Goal: Task Accomplishment & Management: Manage account settings

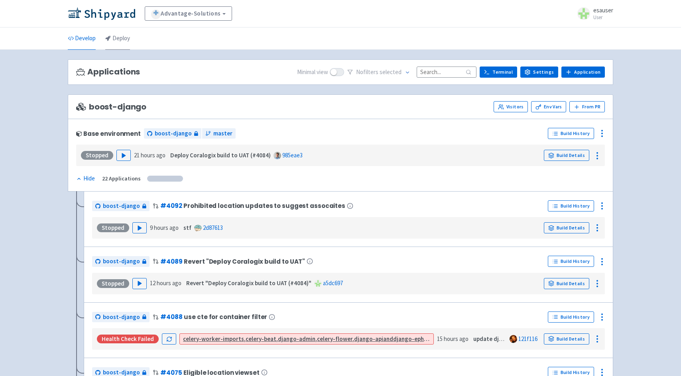
click at [116, 39] on link "Deploy" at bounding box center [117, 39] width 25 height 22
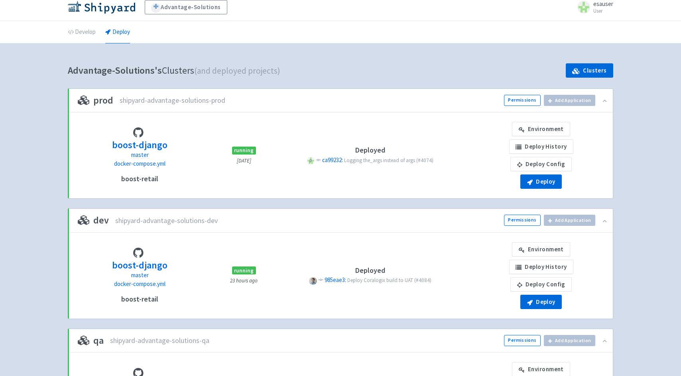
scroll to position [7, 0]
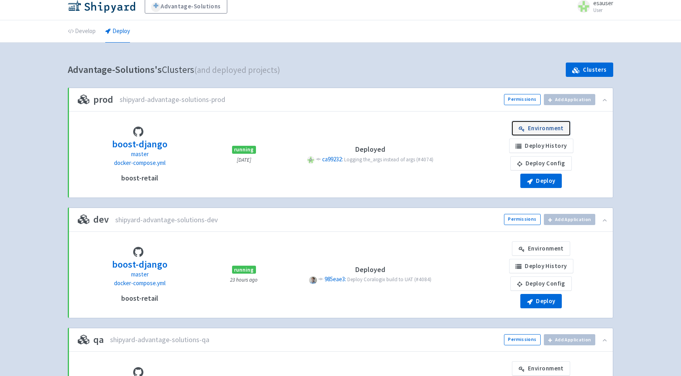
click at [543, 130] on link "Environment" at bounding box center [541, 128] width 58 height 14
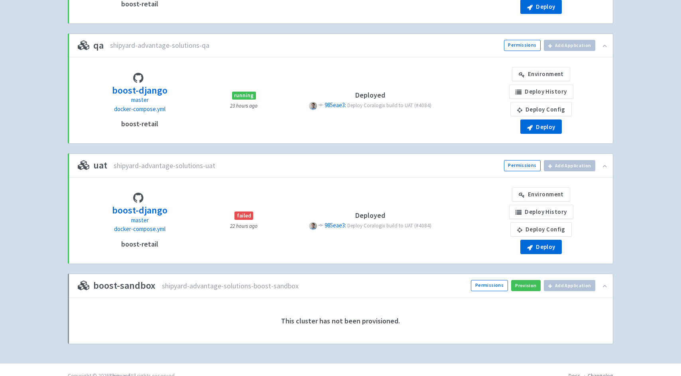
scroll to position [305, 0]
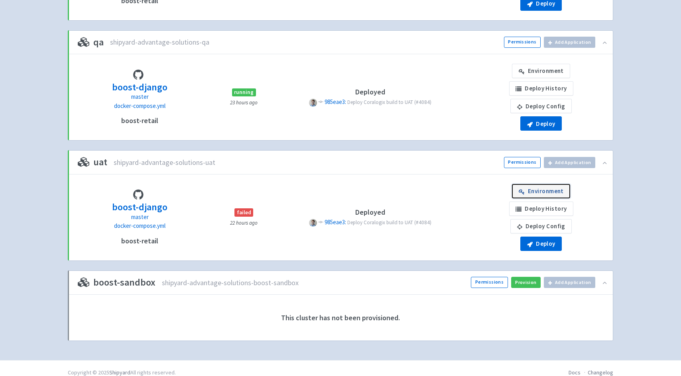
click at [535, 189] on link "Environment" at bounding box center [541, 191] width 58 height 14
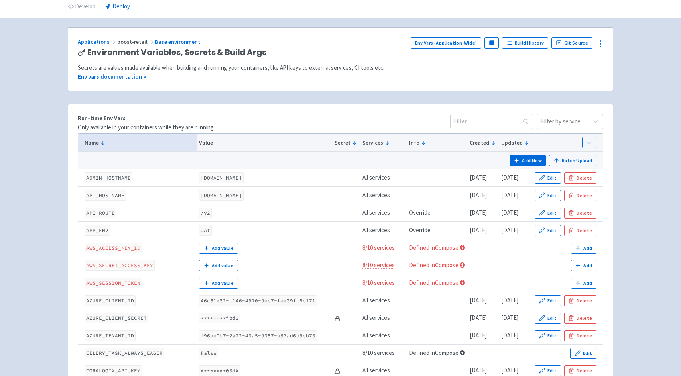
scroll to position [31, 0]
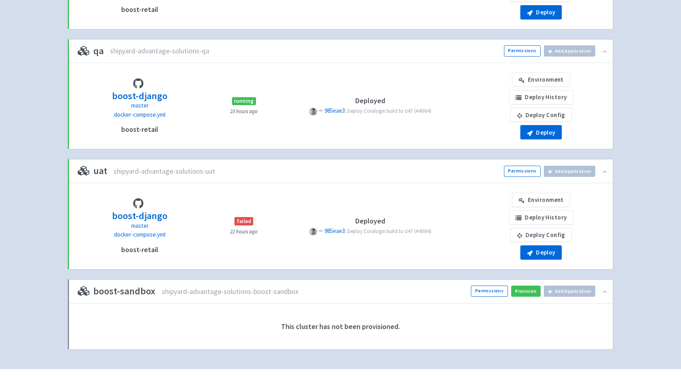
scroll to position [314, 0]
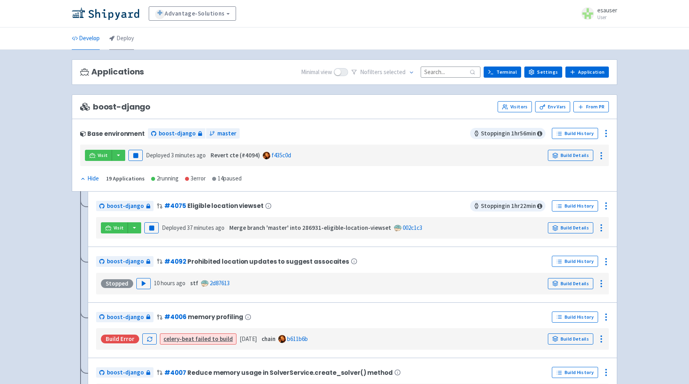
click at [119, 43] on link "Deploy" at bounding box center [121, 39] width 25 height 22
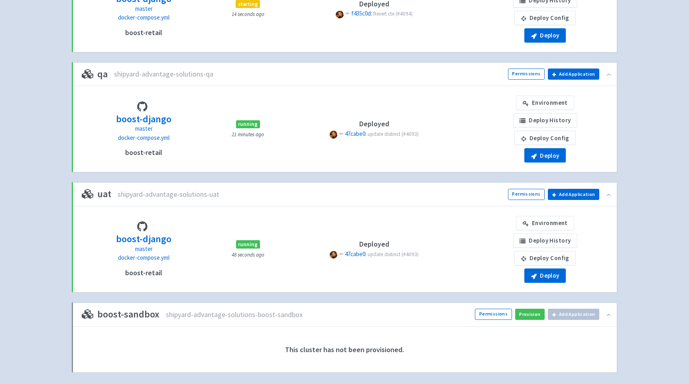
scroll to position [276, 0]
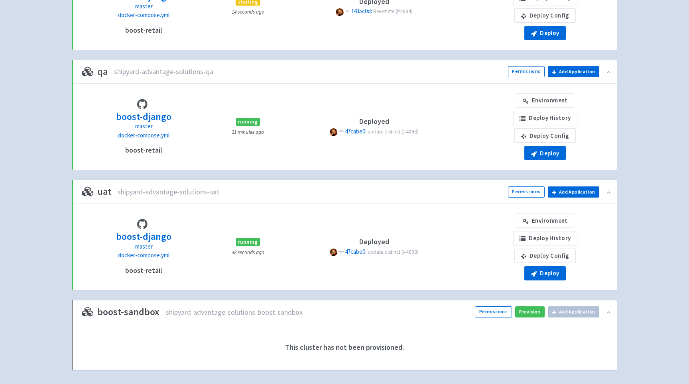
click at [633, 289] on div "Advantage-Solutions esauser User Profile Sign out Develop Deploy" at bounding box center [344, 56] width 689 height 665
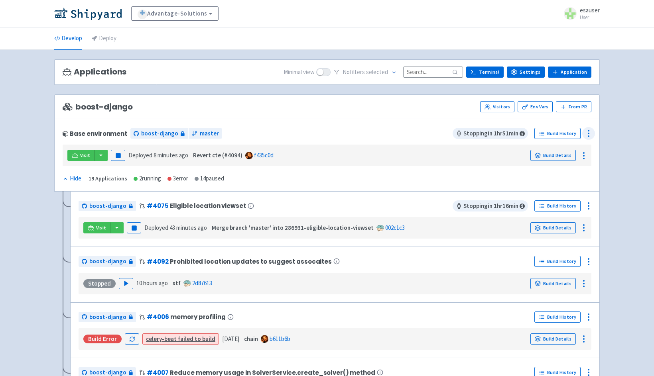
click at [593, 133] on icon at bounding box center [589, 134] width 10 height 10
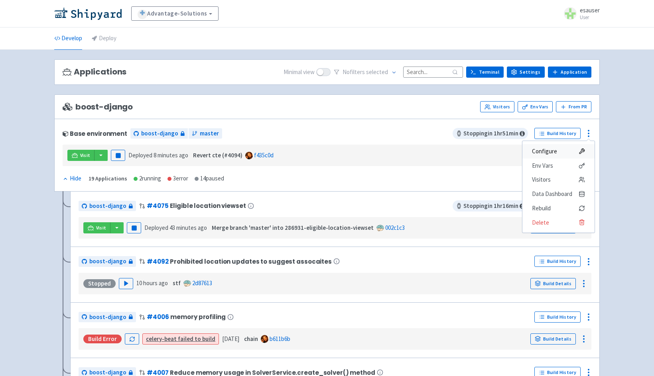
click at [560, 155] on span "Configure" at bounding box center [558, 151] width 53 height 11
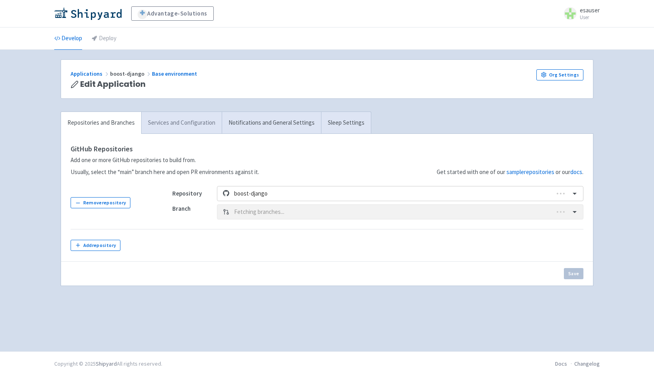
click at [187, 128] on link "Services and Configuration" at bounding box center [181, 123] width 81 height 22
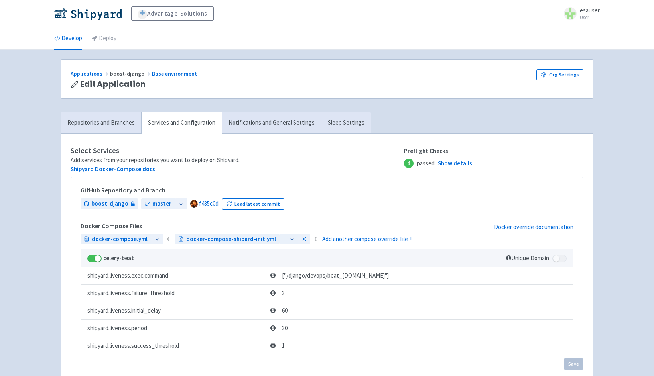
click at [289, 242] on icon at bounding box center [292, 240] width 6 height 6
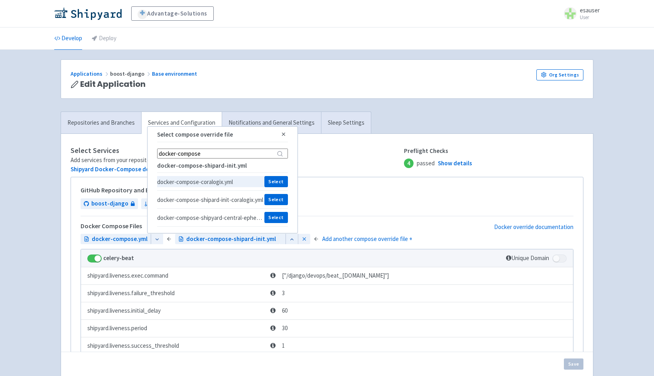
type input "docker-compose"
click at [191, 185] on span "docker-compose-coralogix.yml" at bounding box center [210, 182] width 107 height 8
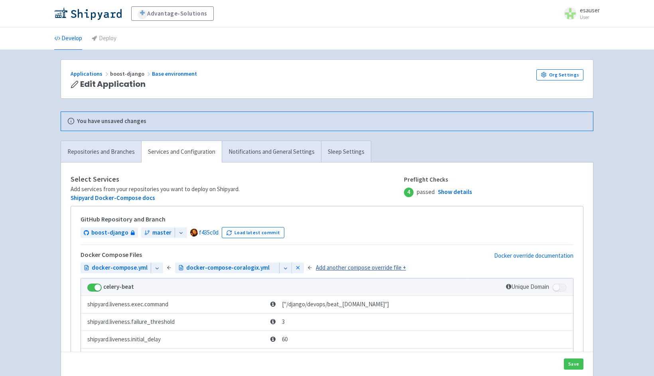
click at [331, 270] on link "Add a nother compose override file +" at bounding box center [361, 268] width 90 height 9
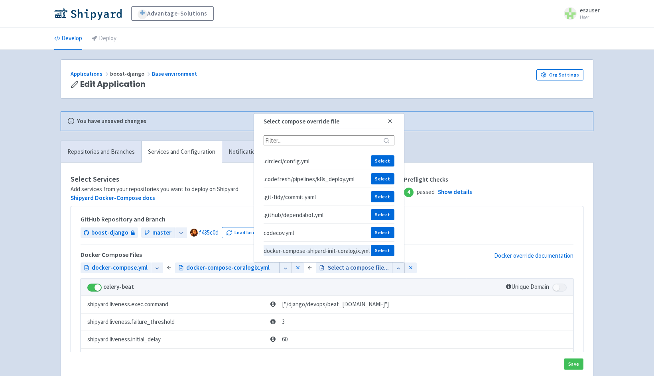
click at [319, 247] on span "docker-compose-shipard-init-coralogix.yml" at bounding box center [317, 251] width 107 height 8
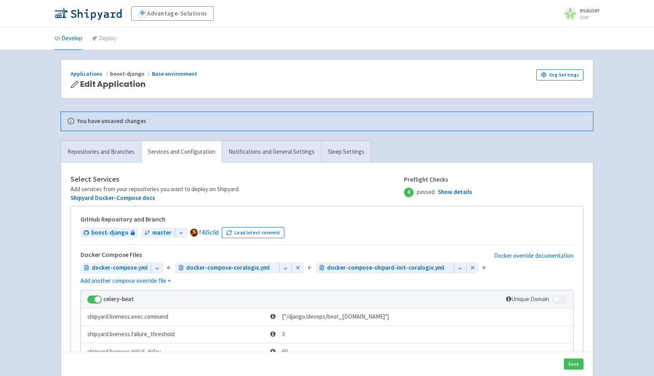
click at [272, 178] on h4 "Select Services" at bounding box center [237, 179] width 333 height 8
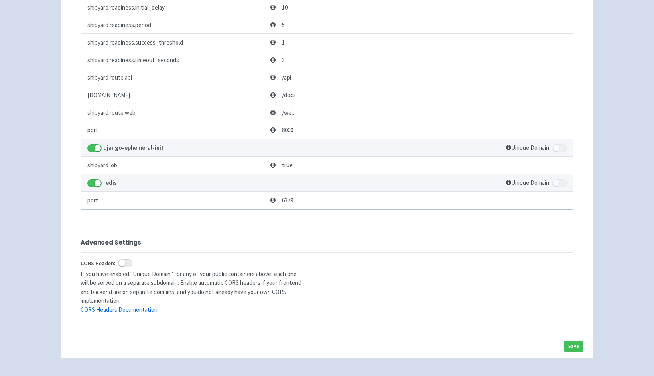
scroll to position [2050, 0]
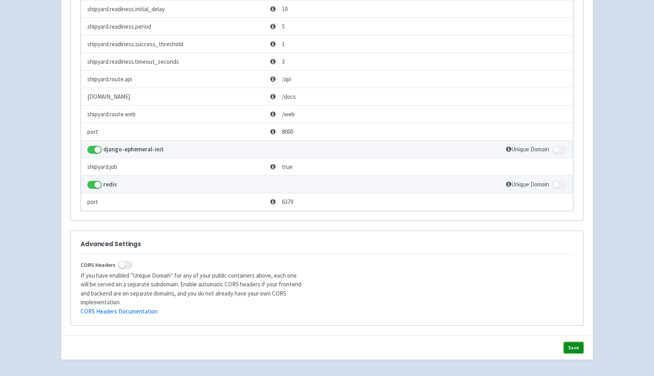
click at [571, 343] on button "Save" at bounding box center [574, 348] width 20 height 11
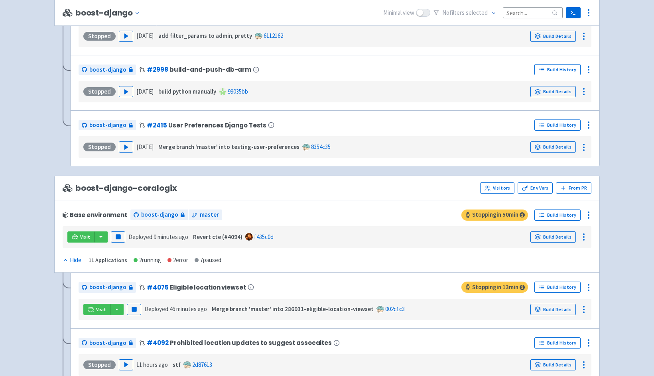
scroll to position [1069, 0]
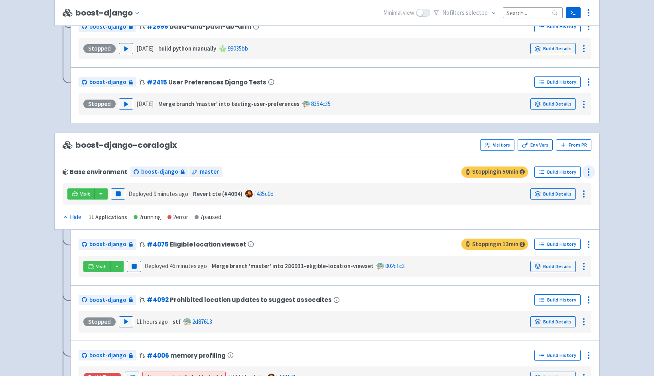
click at [589, 167] on div at bounding box center [588, 171] width 13 height 13
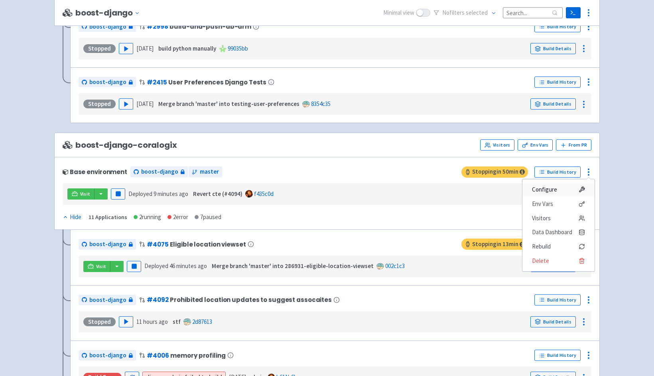
click at [578, 183] on link "Configure" at bounding box center [558, 190] width 72 height 14
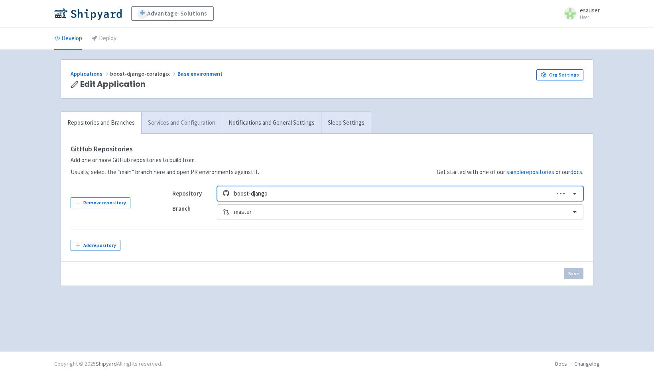
click at [191, 128] on link "Services and Configuration" at bounding box center [181, 123] width 81 height 22
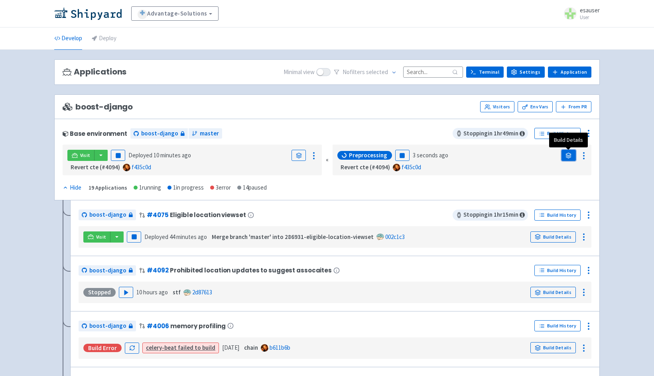
click at [568, 156] on icon at bounding box center [568, 156] width 6 height 6
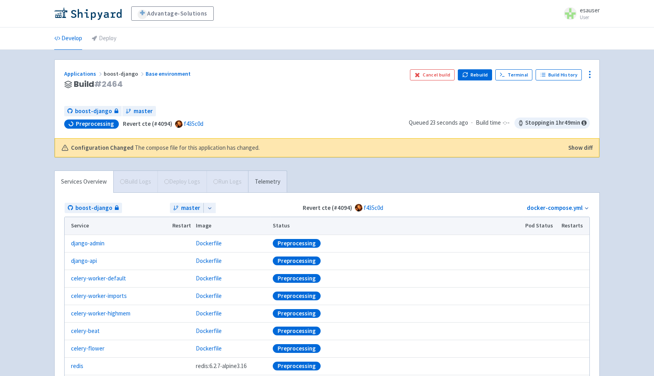
click at [173, 163] on div "Applications boost-django Base environment Build # 2464 Cancel build Rebuild Te…" at bounding box center [326, 249] width 545 height 381
click at [138, 145] on span "The compose file for this application has changed." at bounding box center [197, 148] width 125 height 9
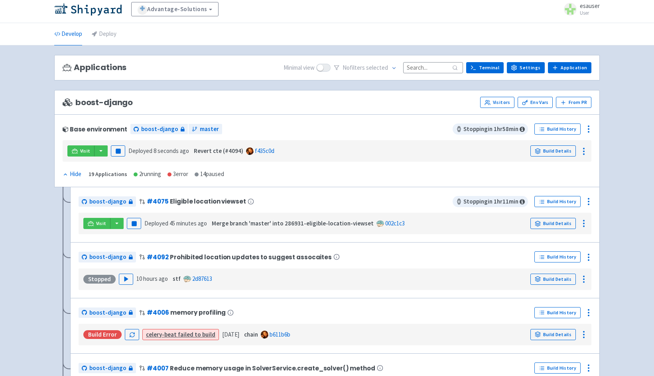
scroll to position [5, 0]
click at [109, 35] on link "Deploy" at bounding box center [104, 34] width 25 height 22
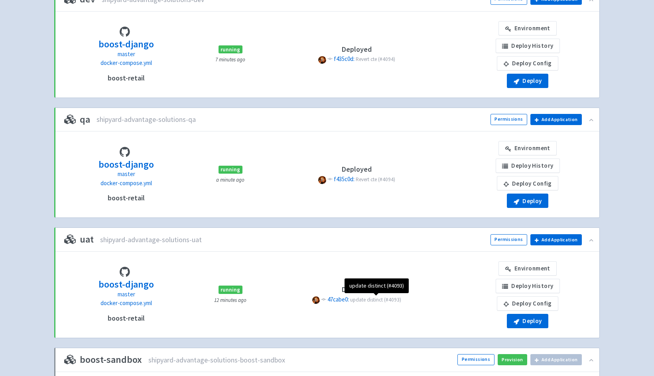
scroll to position [228, 0]
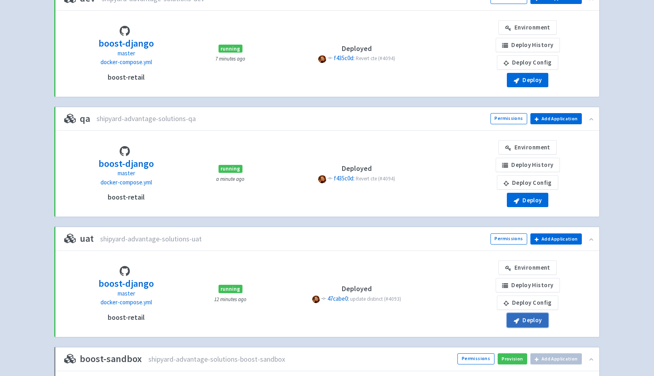
click at [521, 317] on button "Deploy" at bounding box center [527, 320] width 41 height 14
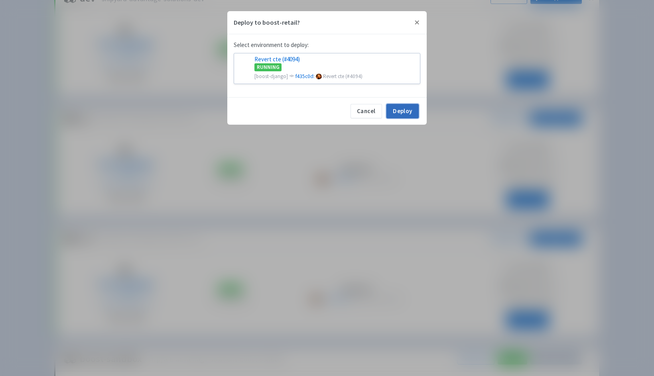
click at [398, 106] on button "Deploy" at bounding box center [402, 111] width 32 height 14
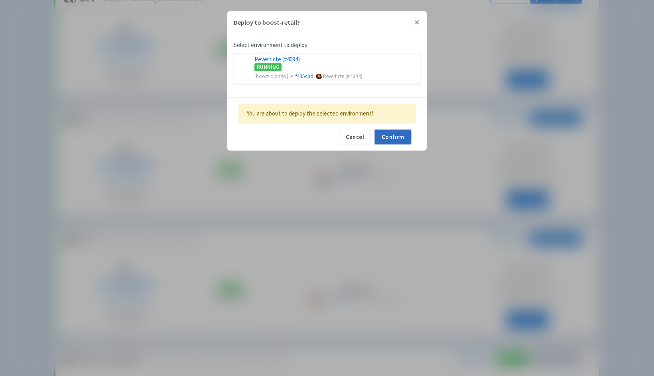
click at [388, 136] on button "Confirm" at bounding box center [393, 137] width 36 height 14
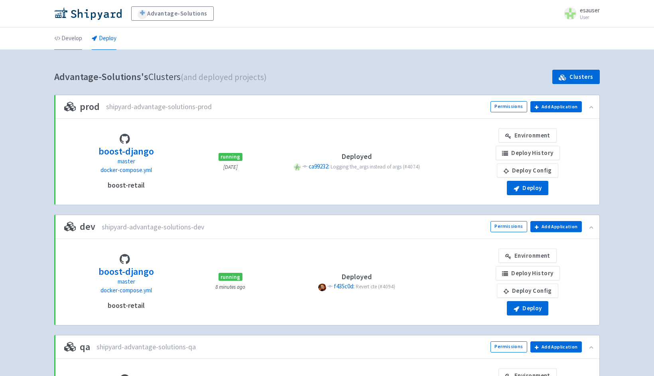
click at [79, 41] on link "Develop" at bounding box center [68, 39] width 28 height 22
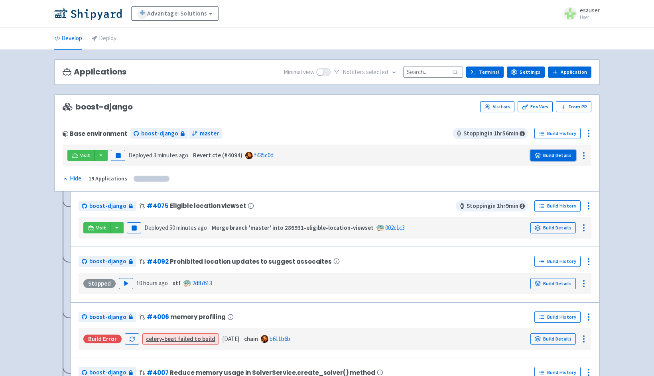
click at [557, 158] on link "Build Details" at bounding box center [552, 155] width 45 height 11
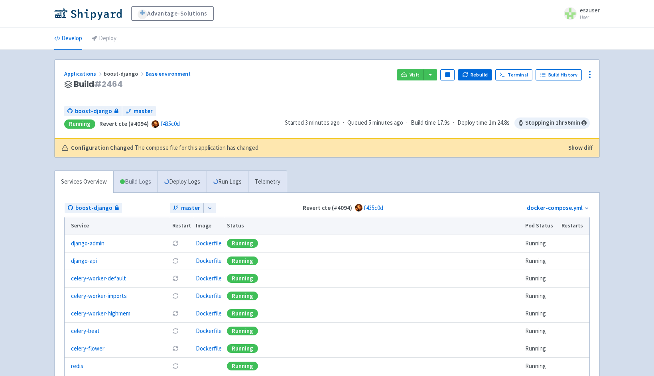
click at [156, 181] on link "Build Logs" at bounding box center [136, 182] width 44 height 22
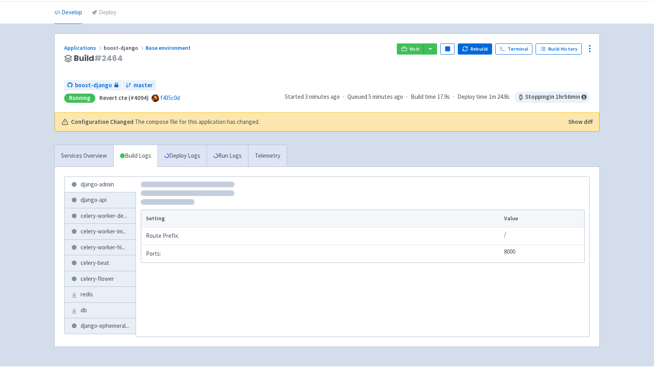
scroll to position [41, 0]
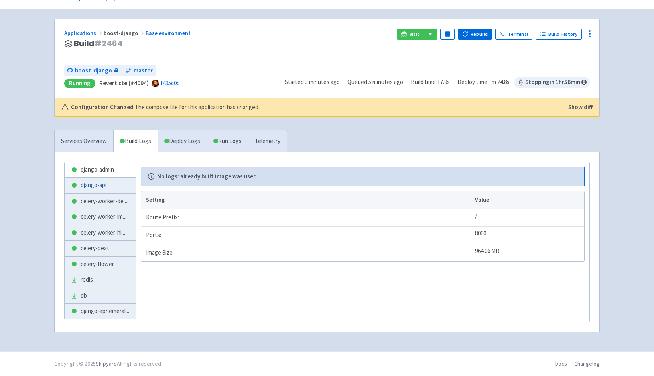
click at [108, 190] on link "django-api" at bounding box center [100, 186] width 71 height 16
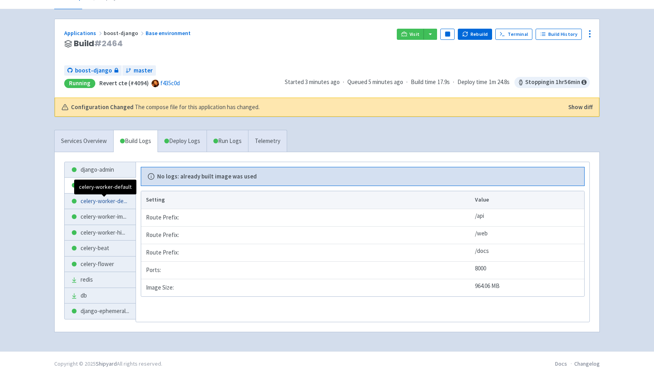
click at [109, 202] on span "celery-worker-de ..." at bounding box center [104, 201] width 47 height 9
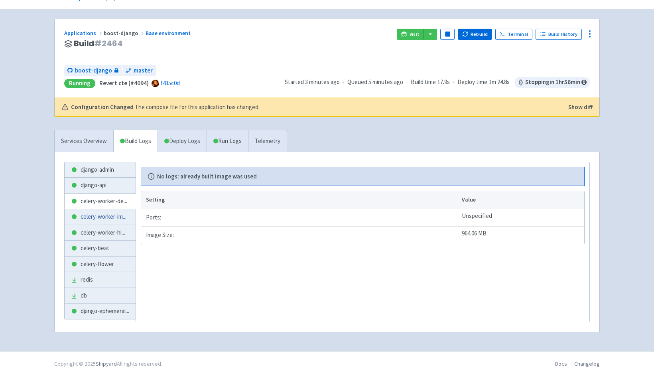
click at [109, 213] on span "celery-worker-im ..." at bounding box center [104, 217] width 46 height 9
click at [110, 227] on link "celery-worker-hi ..." at bounding box center [100, 233] width 71 height 16
click at [109, 245] on link "celery-beat" at bounding box center [100, 249] width 71 height 16
click at [109, 262] on link "celery-flower" at bounding box center [100, 265] width 71 height 16
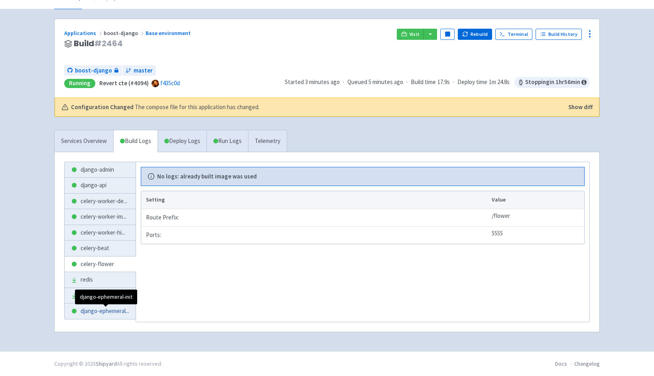
click at [108, 308] on span "django-ephemeral ..." at bounding box center [105, 311] width 49 height 9
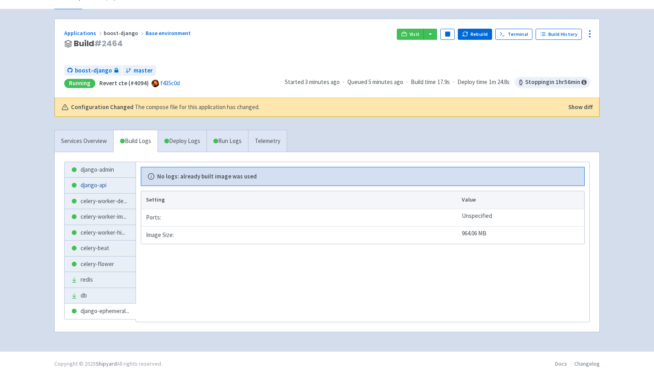
click at [106, 180] on link "django-api" at bounding box center [100, 186] width 71 height 16
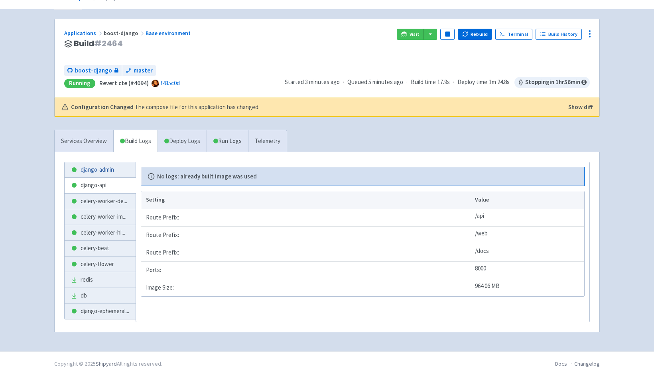
click at [106, 171] on link "django-admin" at bounding box center [100, 170] width 71 height 16
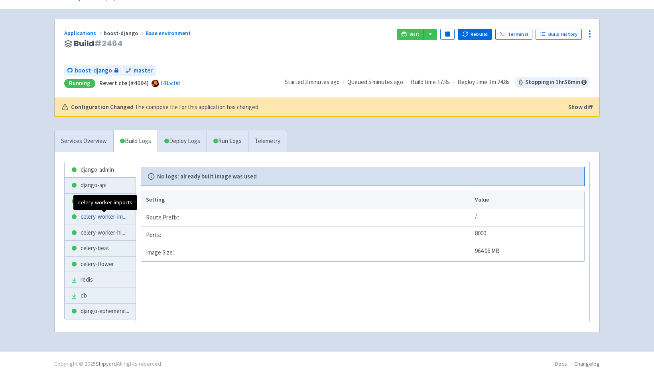
click at [120, 215] on span "celery-worker-im ..." at bounding box center [104, 217] width 46 height 9
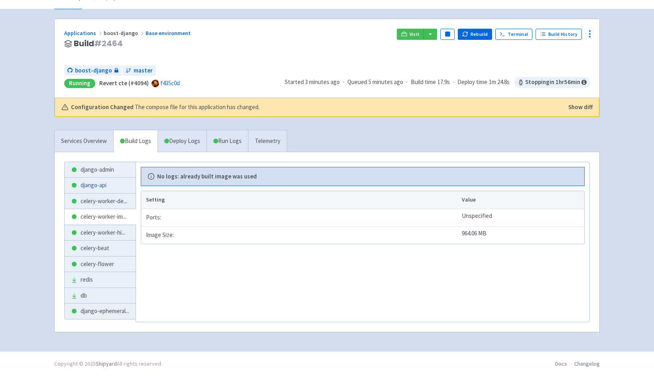
click at [120, 178] on link "django-api" at bounding box center [100, 186] width 71 height 16
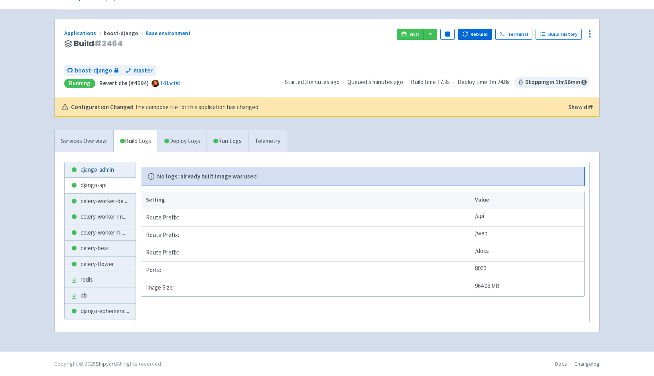
click at [121, 170] on link "django-admin" at bounding box center [100, 170] width 71 height 16
click at [116, 228] on span "celery-worker-hi ..." at bounding box center [103, 232] width 45 height 9
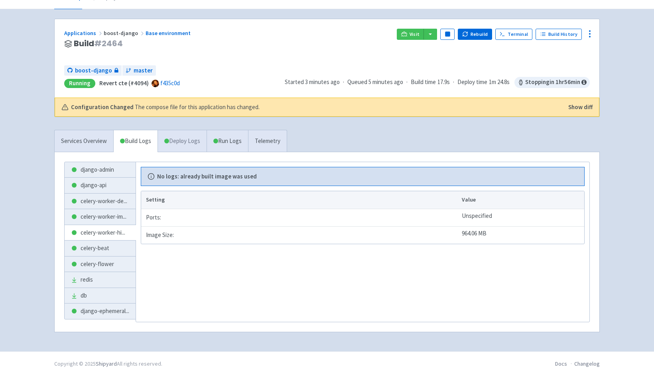
click at [183, 147] on link "Deploy Logs" at bounding box center [182, 141] width 49 height 22
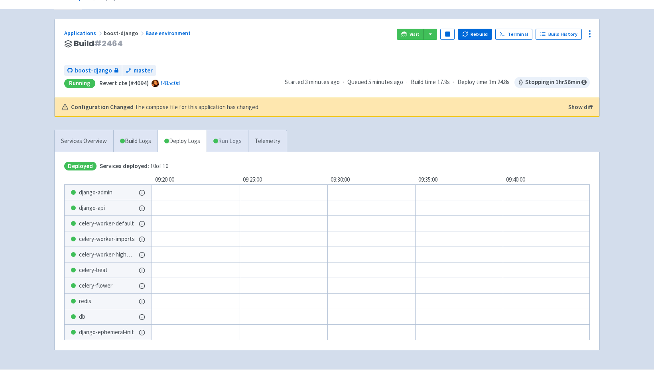
click at [224, 142] on link "Run Logs" at bounding box center [227, 141] width 41 height 22
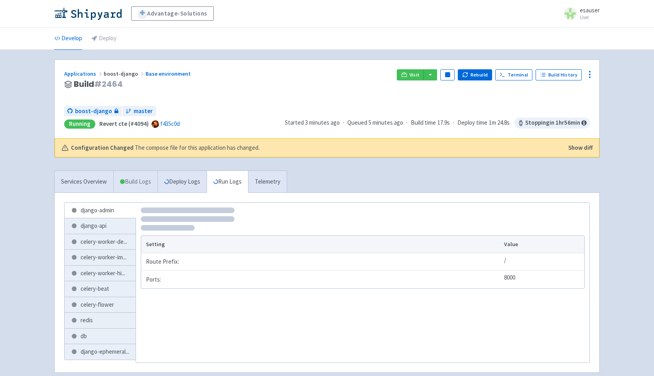
click at [144, 179] on link "Build Logs" at bounding box center [136, 182] width 44 height 22
click at [226, 185] on link "Run Logs" at bounding box center [227, 182] width 41 height 22
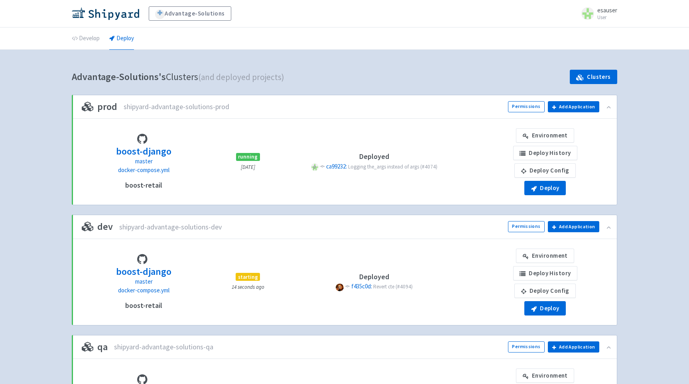
scroll to position [276, 0]
